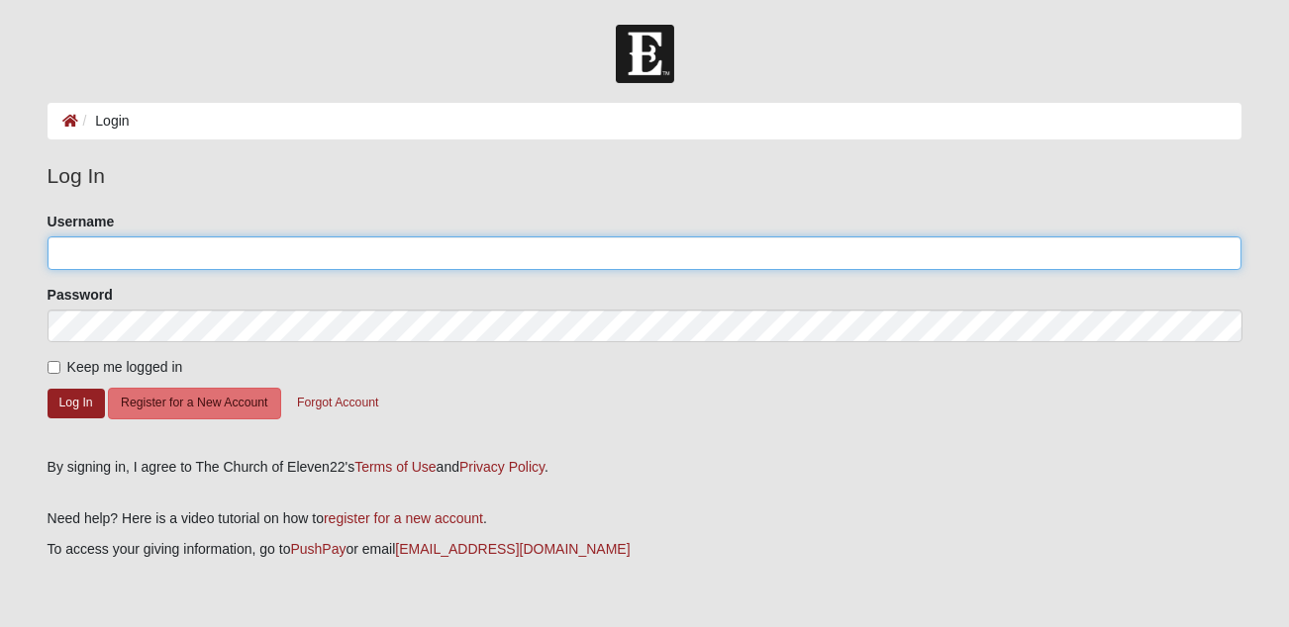
click at [541, 259] on input "Username" at bounding box center [645, 254] width 1195 height 34
type input "[EMAIL_ADDRESS][DOMAIN_NAME]"
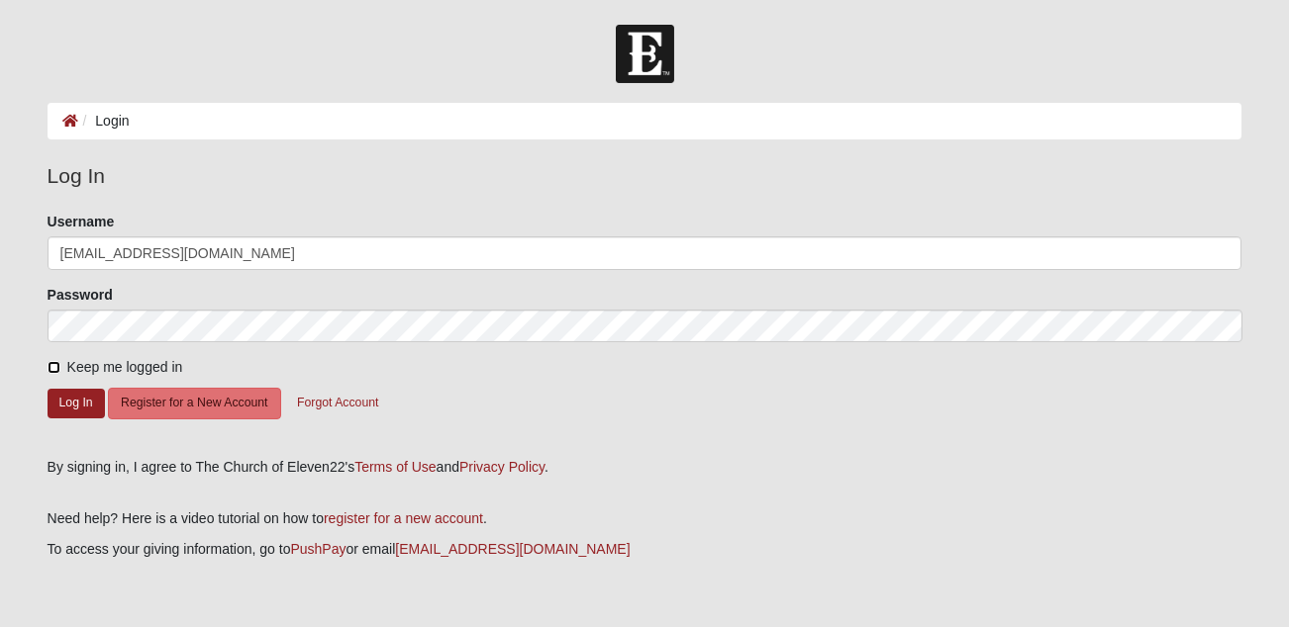
click at [51, 366] on input "Keep me logged in" at bounding box center [54, 367] width 13 height 13
click at [63, 405] on button "Log In" at bounding box center [76, 403] width 57 height 29
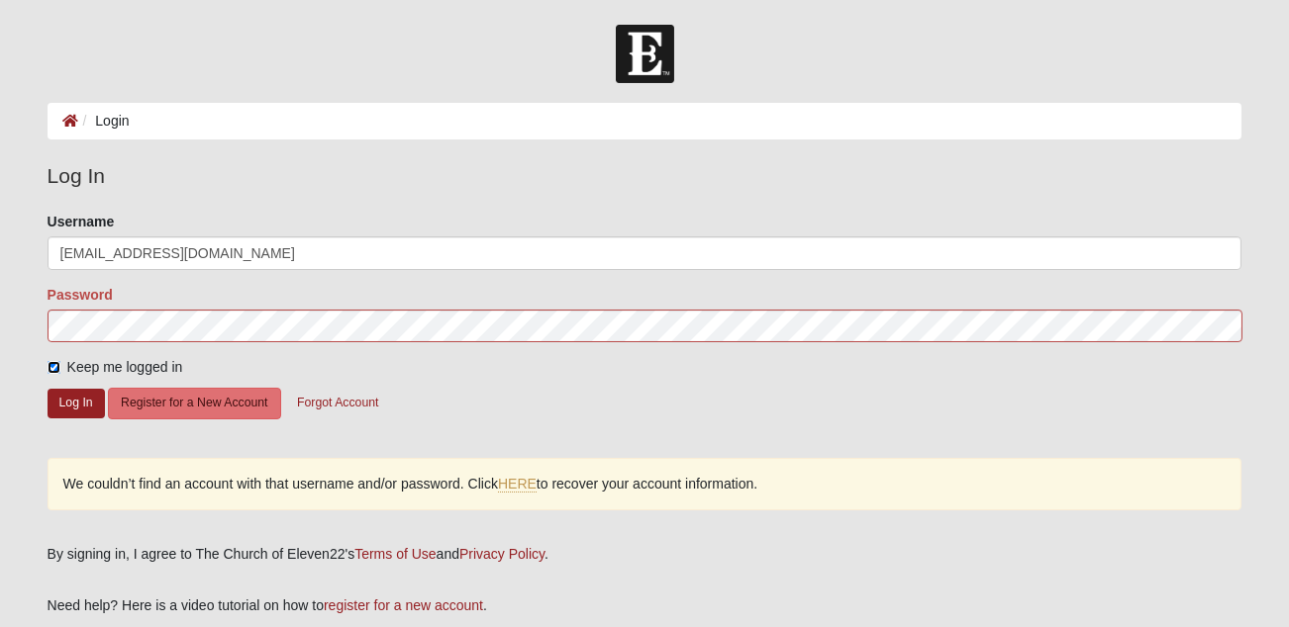
click at [52, 369] on input "Keep me logged in" at bounding box center [54, 367] width 13 height 13
checkbox input "false"
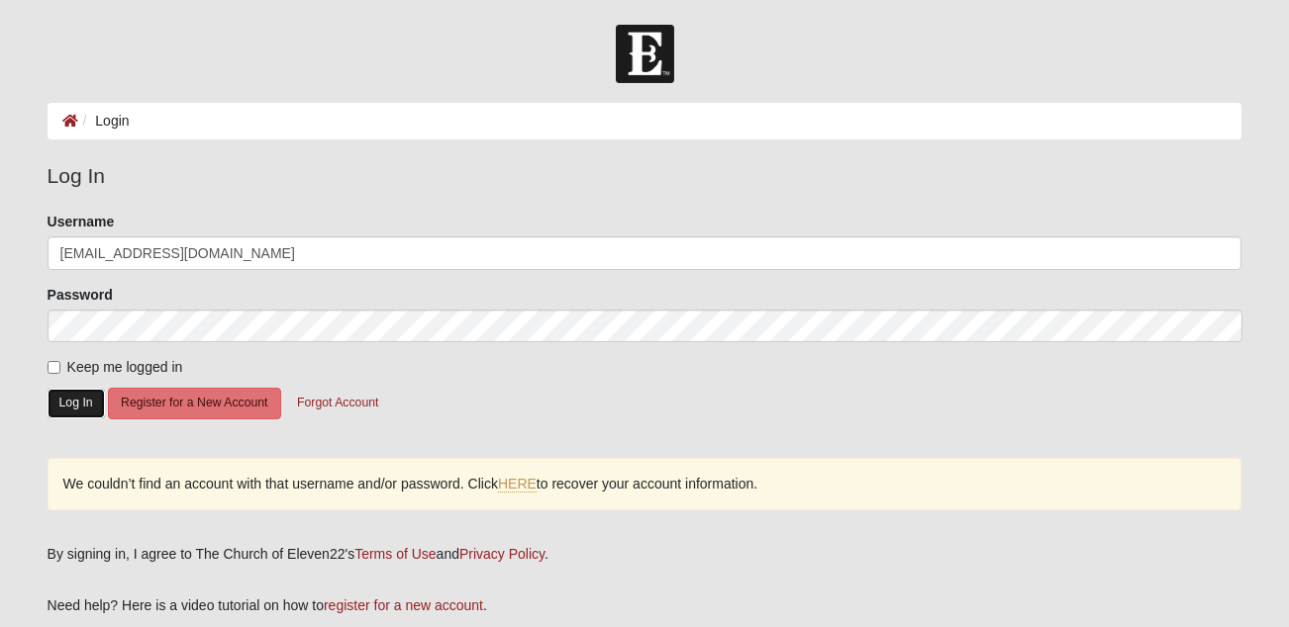
click at [73, 402] on button "Log In" at bounding box center [76, 403] width 57 height 29
click at [524, 482] on link "HERE" at bounding box center [517, 484] width 39 height 17
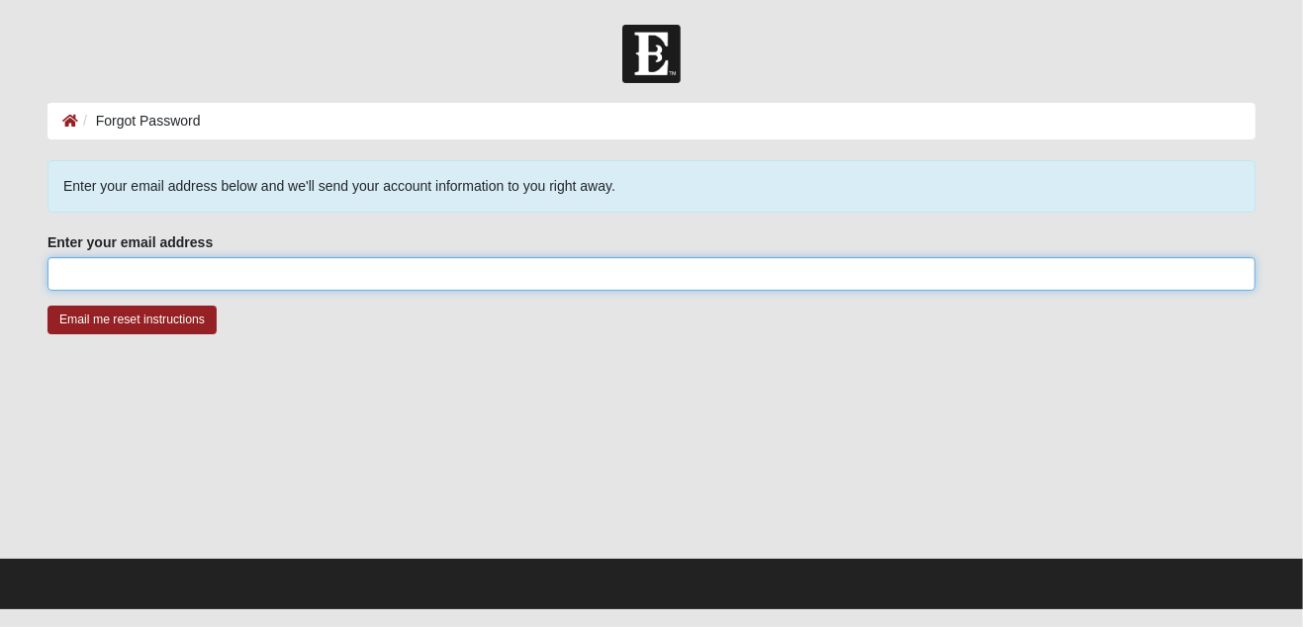
click at [404, 276] on input "Enter your email address" at bounding box center [652, 274] width 1208 height 34
type input "[EMAIL_ADDRESS][DOMAIN_NAME]"
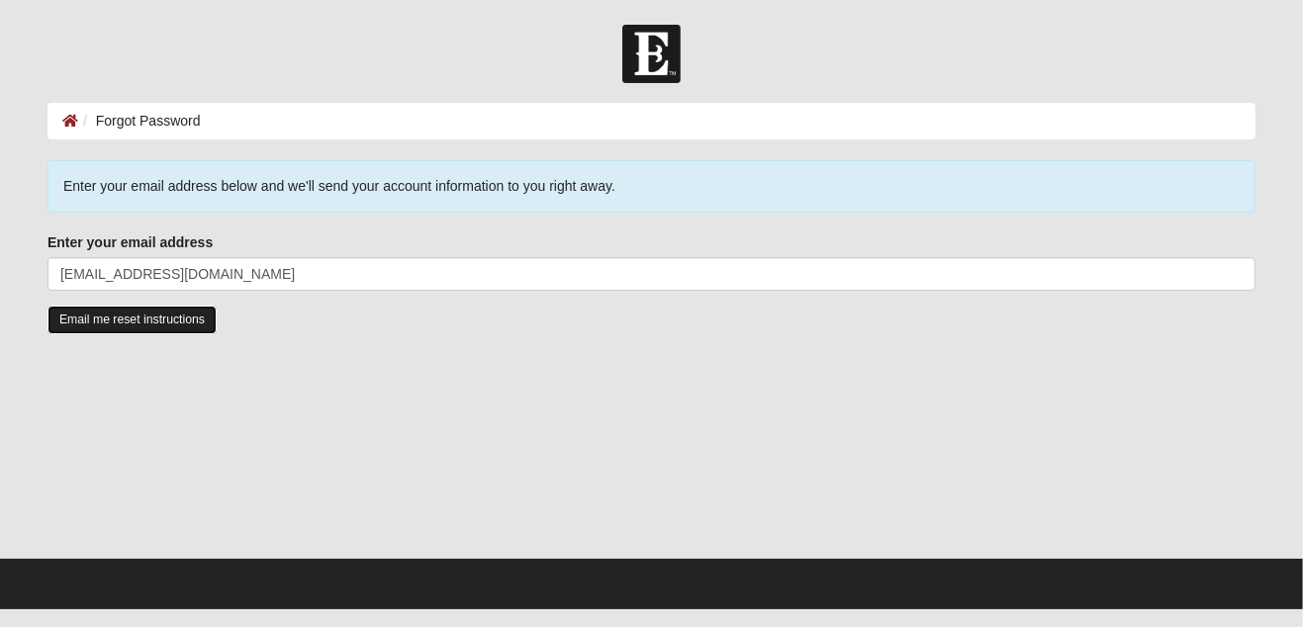
click at [186, 317] on input "Email me reset instructions" at bounding box center [132, 320] width 169 height 29
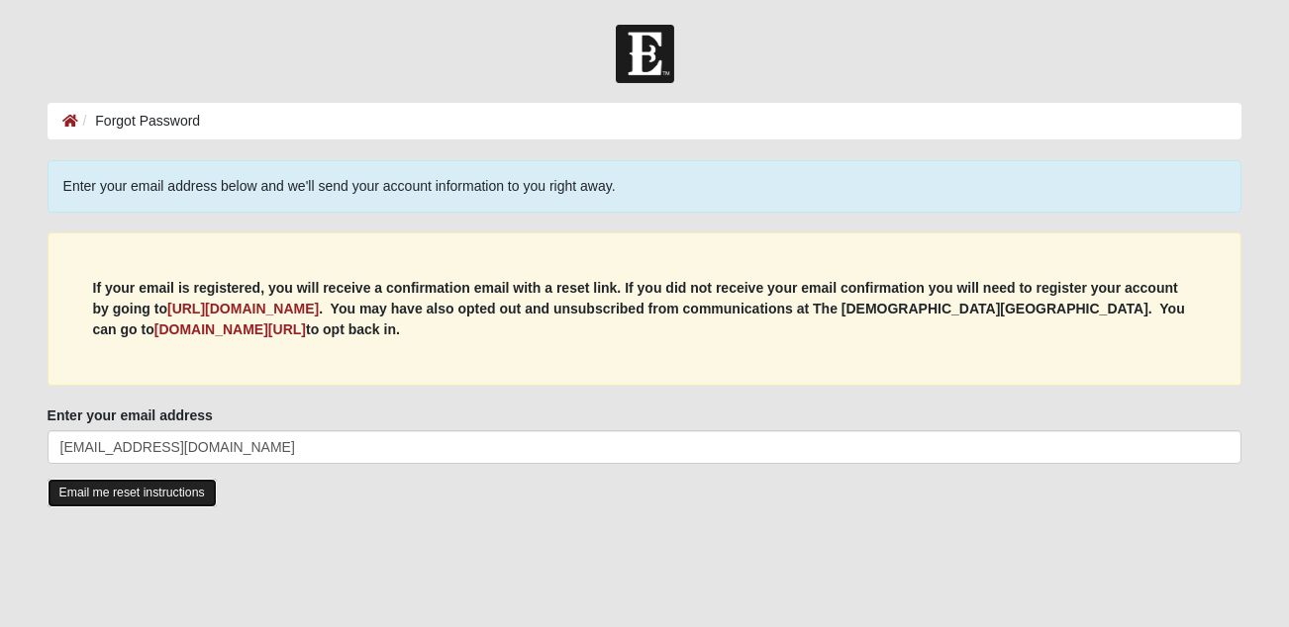
click at [120, 494] on input "Email me reset instructions" at bounding box center [132, 493] width 169 height 29
